Goal: Task Accomplishment & Management: Complete application form

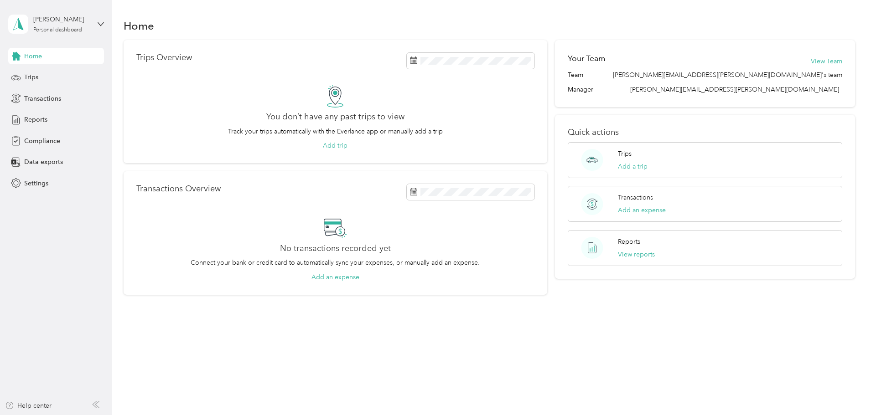
click at [38, 56] on span "Home" at bounding box center [33, 57] width 18 height 10
click at [73, 22] on div "[PERSON_NAME]" at bounding box center [61, 20] width 57 height 10
click at [140, 212] on div "Trips Overview You don’t have any past trips to view Track your trips automatic…" at bounding box center [490, 167] width 732 height 255
click at [44, 163] on span "Data exports" at bounding box center [43, 162] width 39 height 10
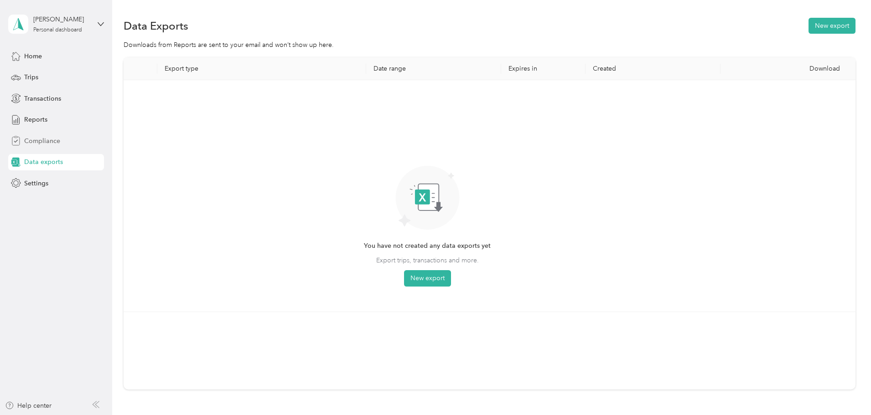
click at [48, 141] on span "Compliance" at bounding box center [42, 141] width 36 height 10
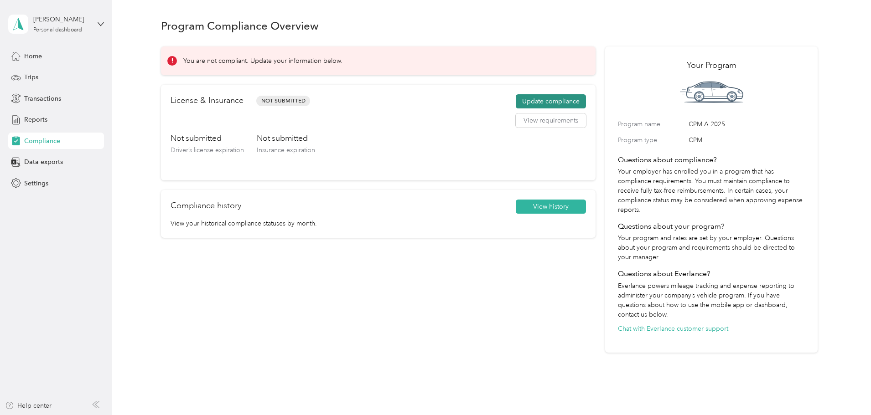
click at [524, 104] on button "Update compliance" at bounding box center [551, 101] width 70 height 15
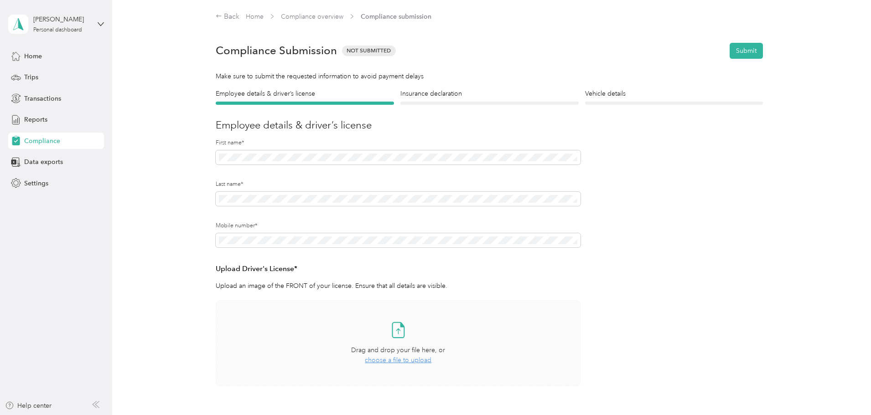
click at [388, 360] on span "choose a file to upload" at bounding box center [398, 361] width 67 height 8
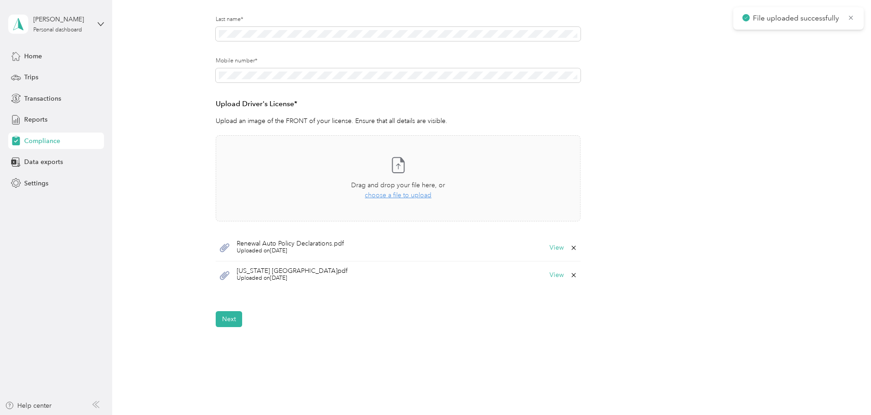
scroll to position [171, 0]
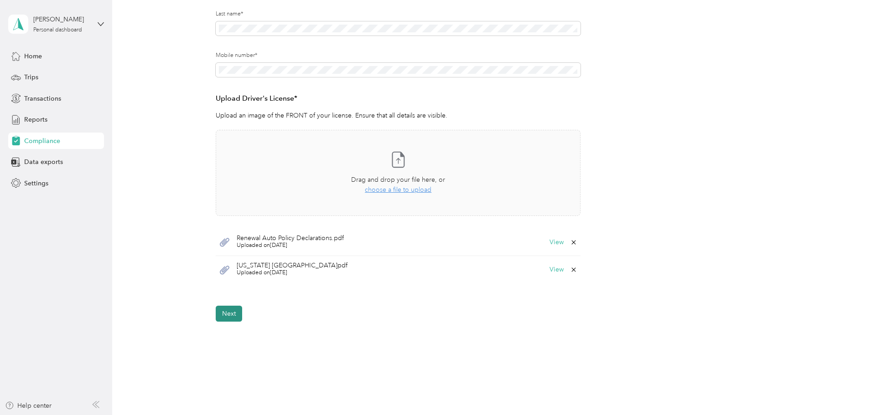
click at [233, 316] on button "Next" at bounding box center [229, 314] width 26 height 16
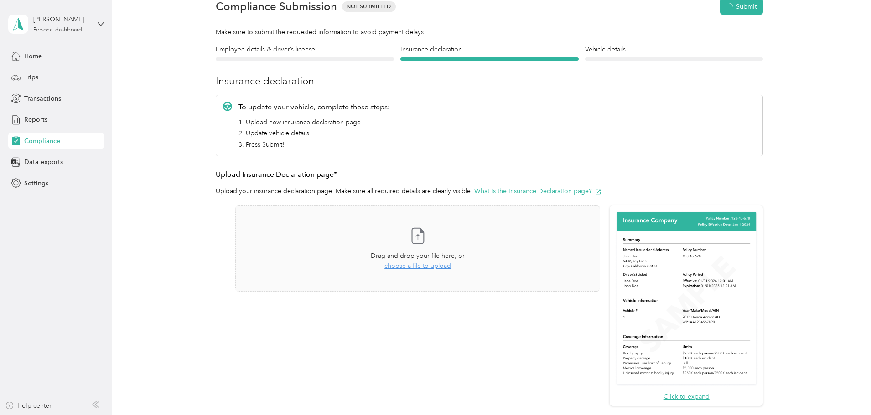
scroll to position [11, 0]
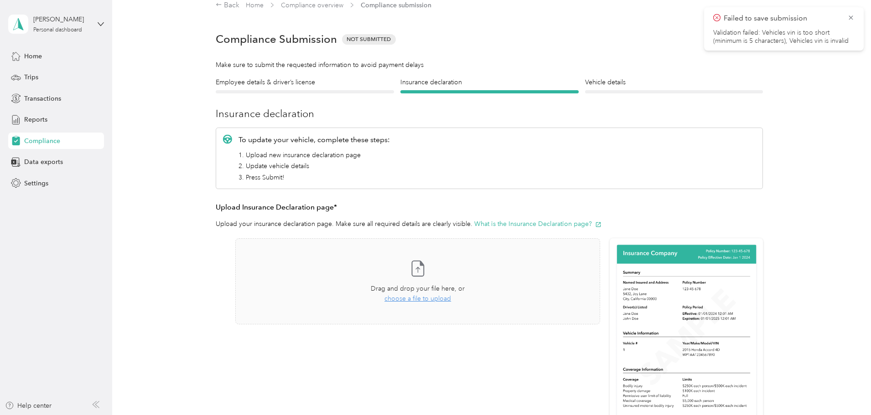
click at [657, 316] on img at bounding box center [687, 331] width 144 height 176
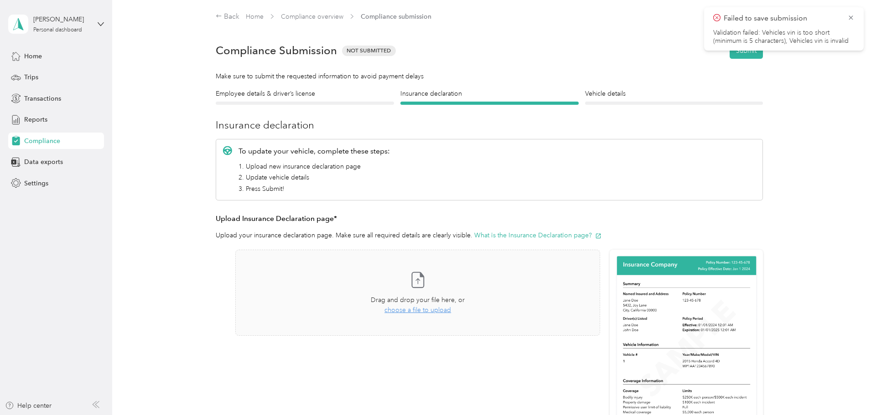
scroll to position [232, 0]
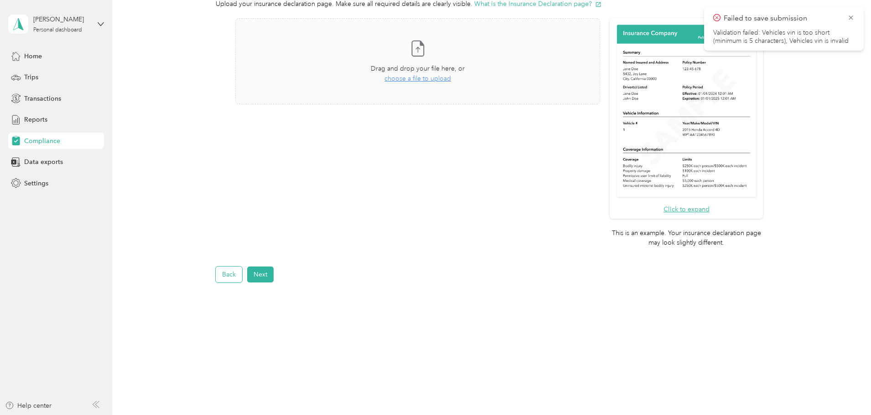
click at [236, 276] on button "Back" at bounding box center [229, 275] width 26 height 16
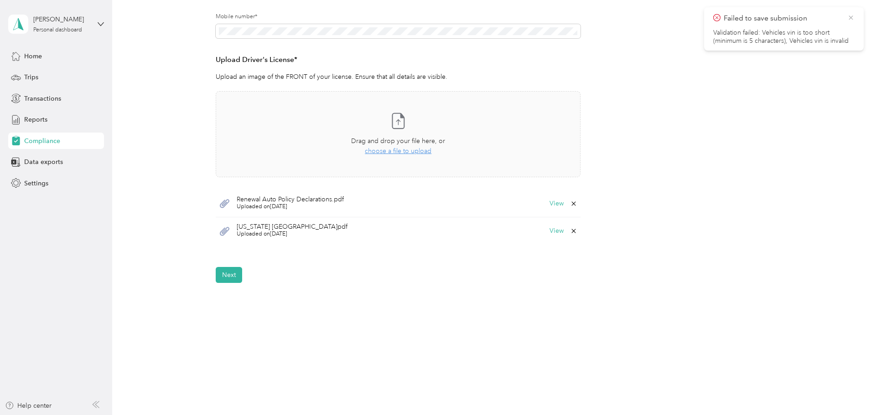
click at [850, 16] on icon at bounding box center [850, 18] width 7 height 8
click at [601, 309] on div "Back Home Compliance overview Compliance submission Compliance Submission Not S…" at bounding box center [489, 81] width 754 height 580
click at [229, 279] on button "Next" at bounding box center [229, 275] width 26 height 16
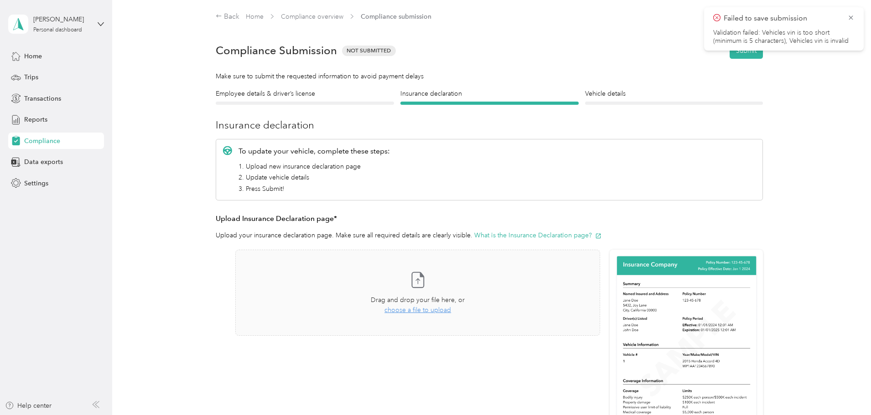
click at [699, 347] on img at bounding box center [687, 343] width 144 height 176
click at [852, 19] on icon at bounding box center [851, 18] width 4 height 4
click at [623, 100] on div "Vehicle details Vehicle" at bounding box center [674, 97] width 178 height 16
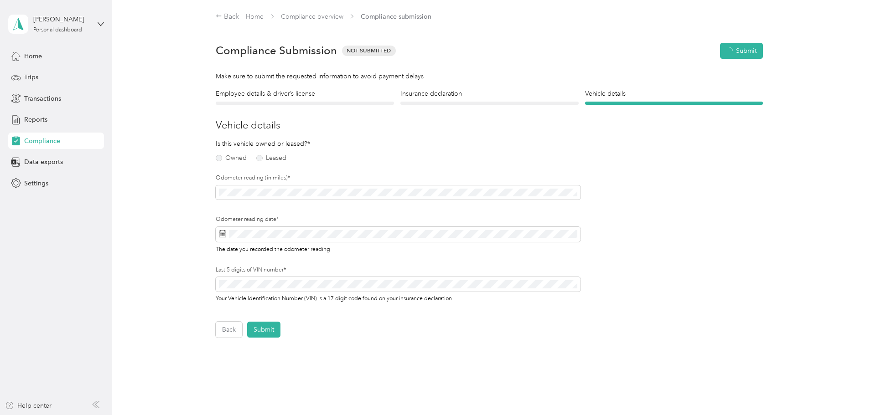
scroll to position [11, 0]
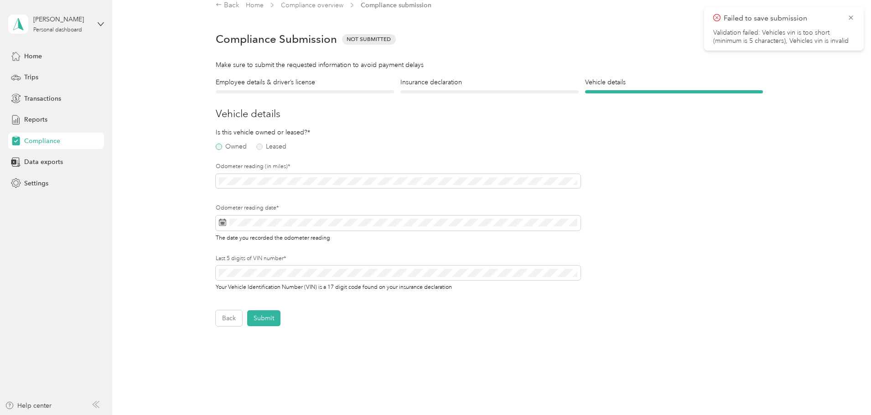
click at [218, 145] on label "Owned" at bounding box center [231, 147] width 31 height 6
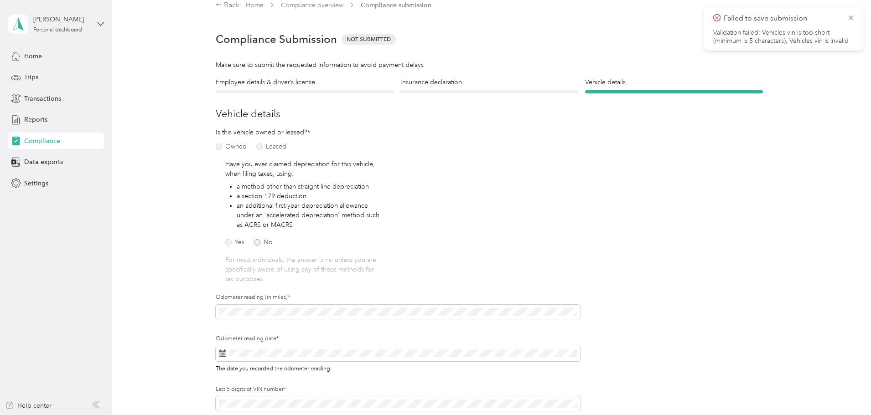
click at [256, 243] on label "No" at bounding box center [263, 242] width 19 height 6
click at [296, 318] on div "29" at bounding box center [296, 318] width 12 height 11
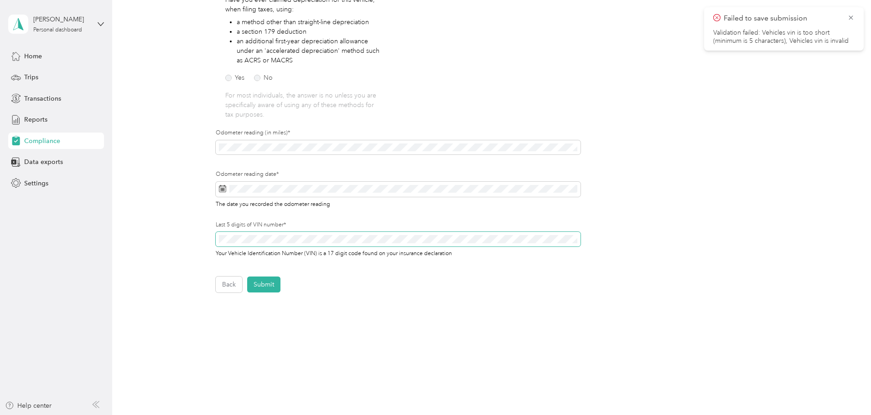
scroll to position [177, 0]
click at [267, 282] on button "Submit" at bounding box center [263, 284] width 33 height 16
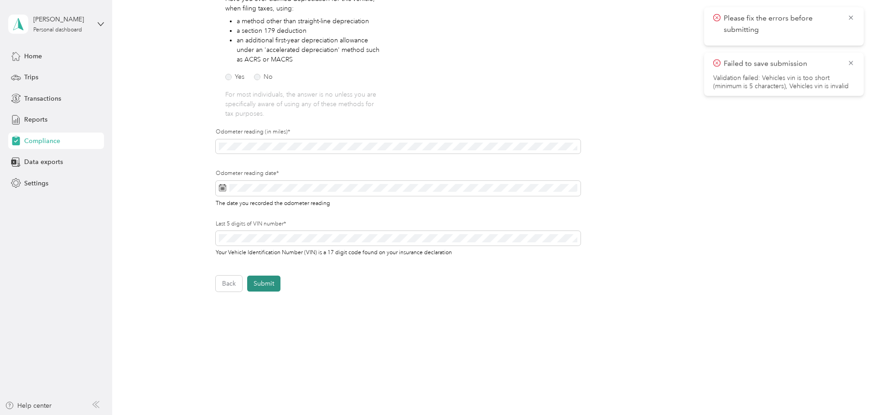
click at [260, 285] on button "Submit" at bounding box center [263, 284] width 33 height 16
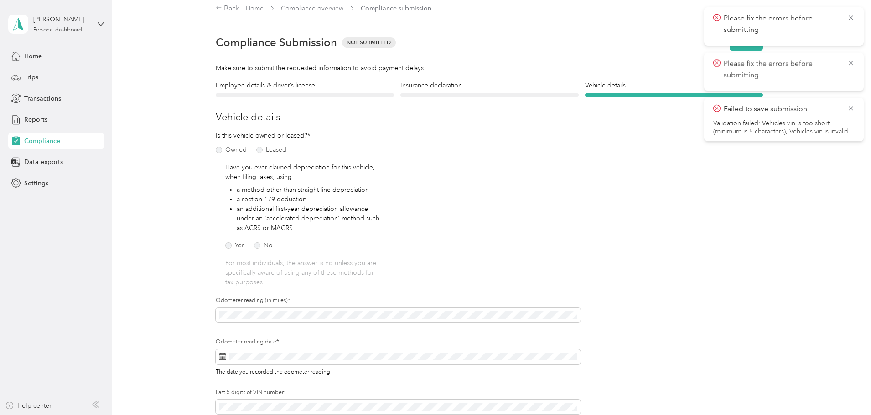
scroll to position [0, 0]
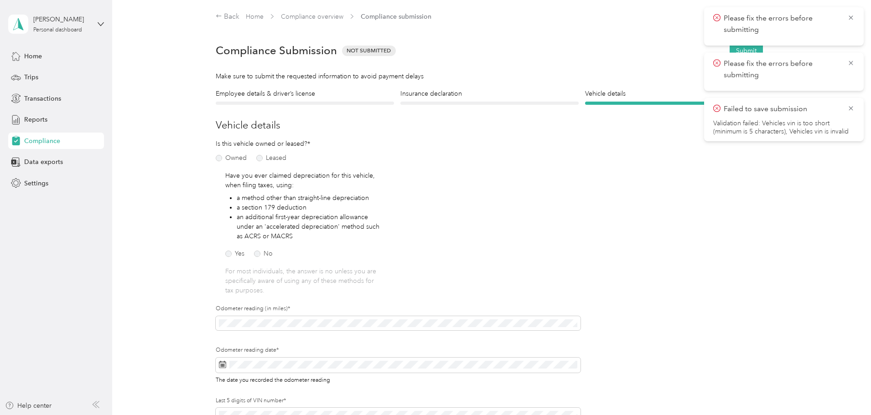
click at [455, 103] on div at bounding box center [489, 103] width 178 height 3
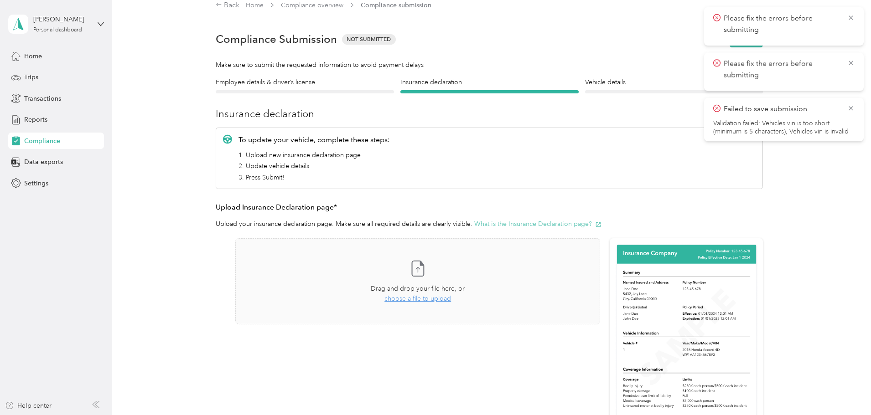
click at [504, 226] on button "What is the Insurance Declaration page?" at bounding box center [537, 224] width 127 height 10
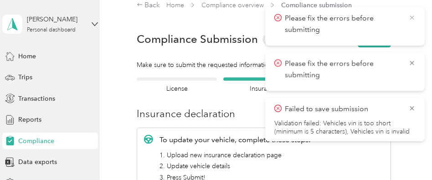
click at [413, 20] on icon at bounding box center [412, 18] width 7 height 8
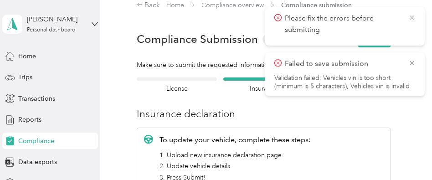
click at [411, 18] on icon at bounding box center [412, 18] width 7 height 8
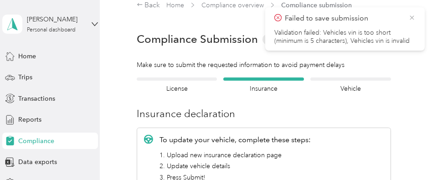
click at [411, 17] on icon at bounding box center [412, 18] width 7 height 8
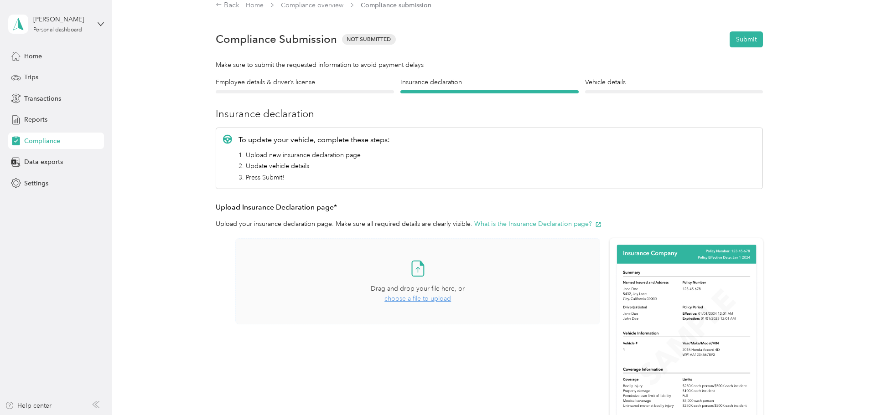
click at [410, 300] on span "choose a file to upload" at bounding box center [417, 299] width 67 height 8
click at [262, 83] on h4 "Employee details & driver’s license" at bounding box center [305, 83] width 178 height 10
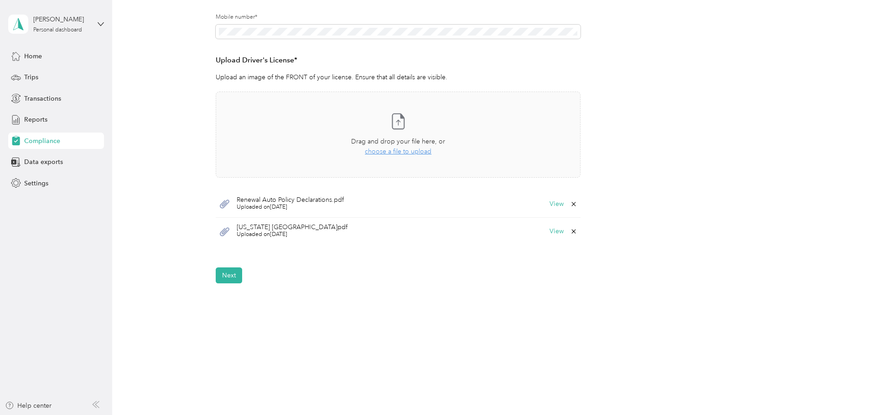
scroll to position [209, 0]
click at [573, 204] on icon at bounding box center [574, 204] width 4 height 4
click at [547, 210] on button "Yes" at bounding box center [550, 210] width 18 height 15
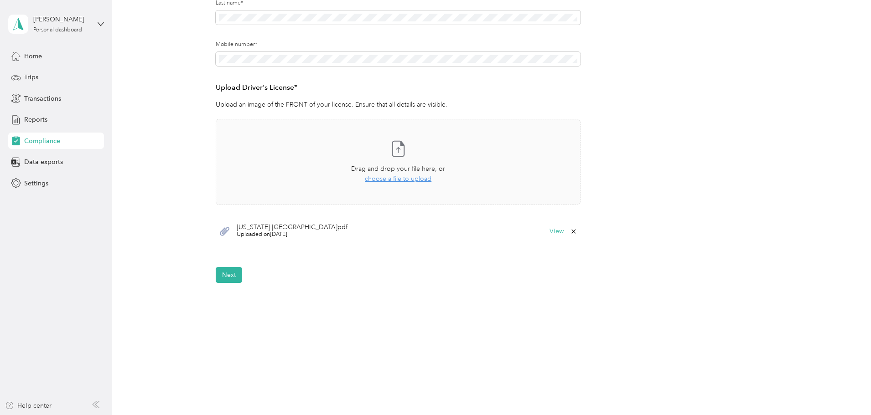
scroll to position [182, 0]
click at [234, 276] on button "Next" at bounding box center [229, 275] width 26 height 16
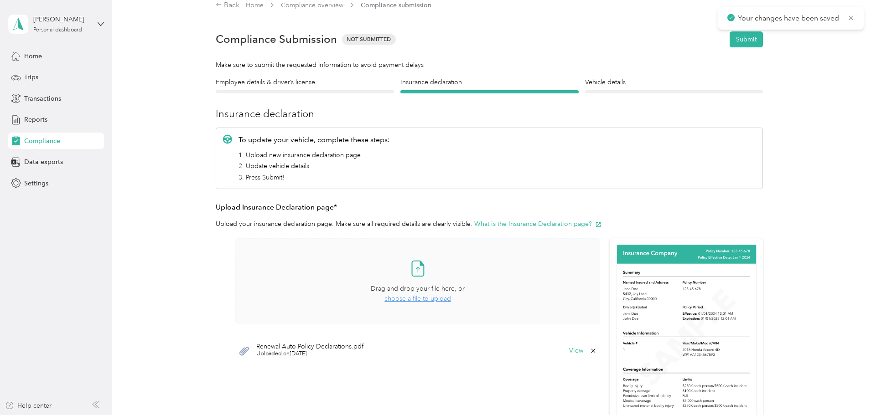
scroll to position [232, 0]
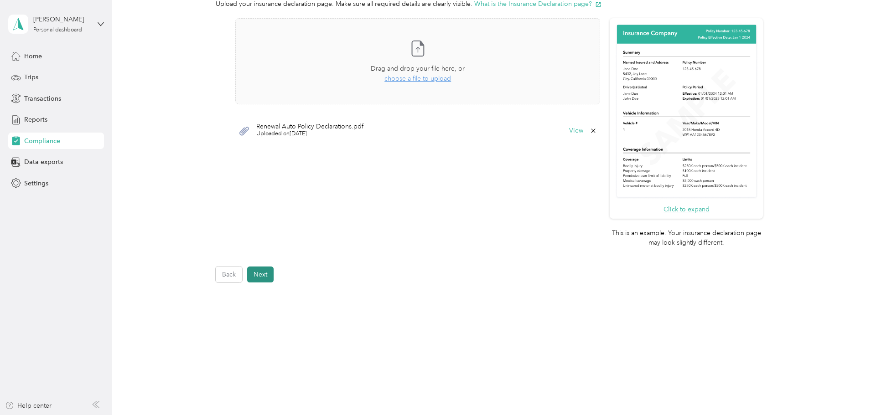
click at [260, 275] on button "Next" at bounding box center [260, 275] width 26 height 16
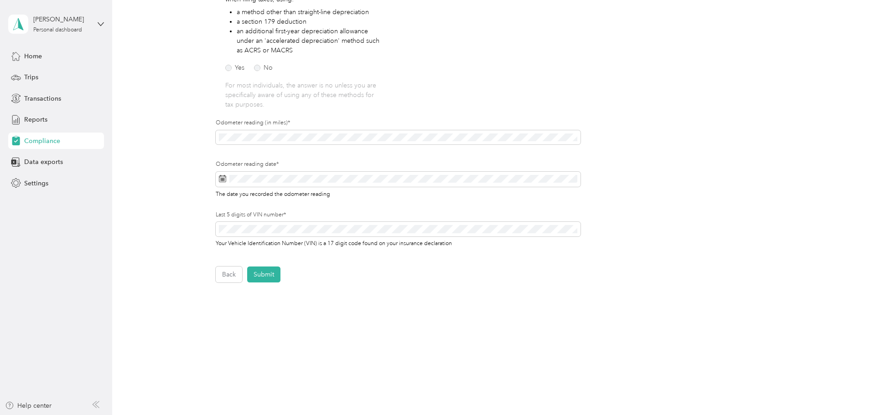
click at [260, 275] on button "Submit" at bounding box center [263, 275] width 33 height 16
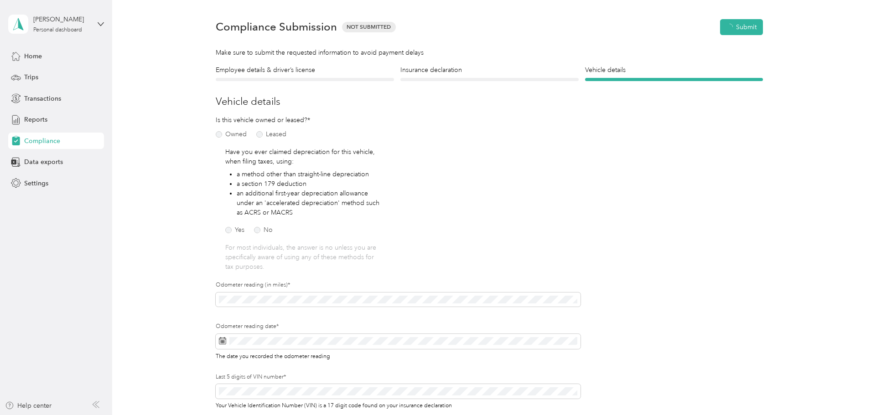
scroll to position [11, 0]
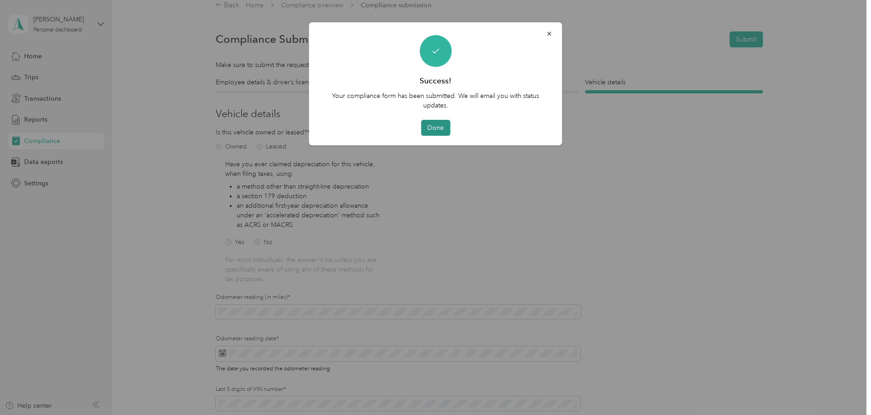
click at [436, 129] on button "Done" at bounding box center [435, 128] width 29 height 16
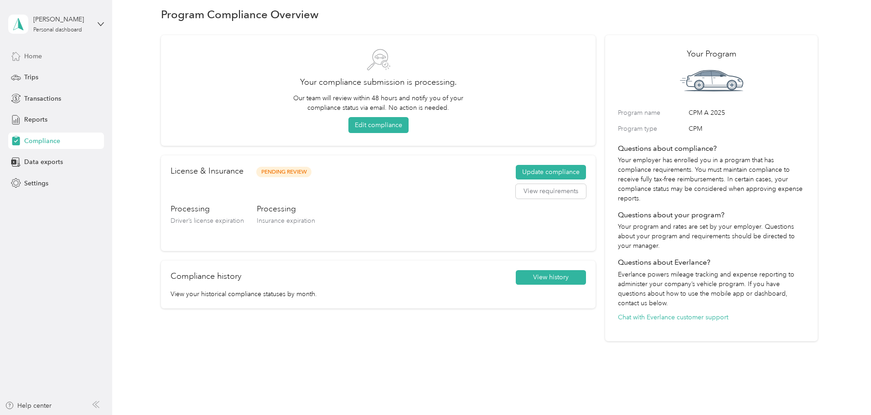
click at [40, 57] on span "Home" at bounding box center [33, 57] width 18 height 10
